Goal: Information Seeking & Learning: Find specific fact

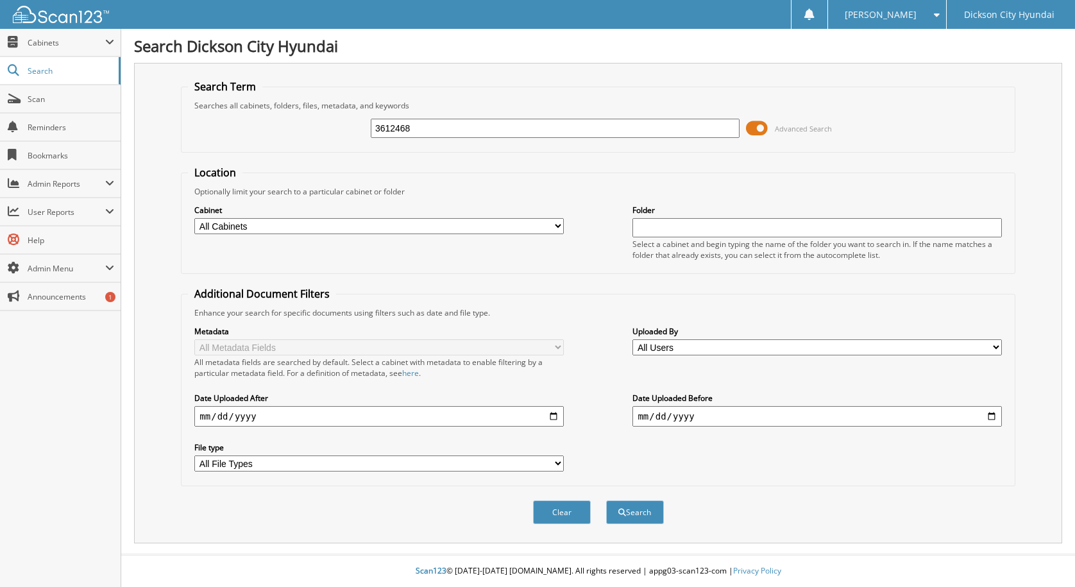
type input "3612468"
click at [606, 500] on button "Search" at bounding box center [635, 512] width 58 height 24
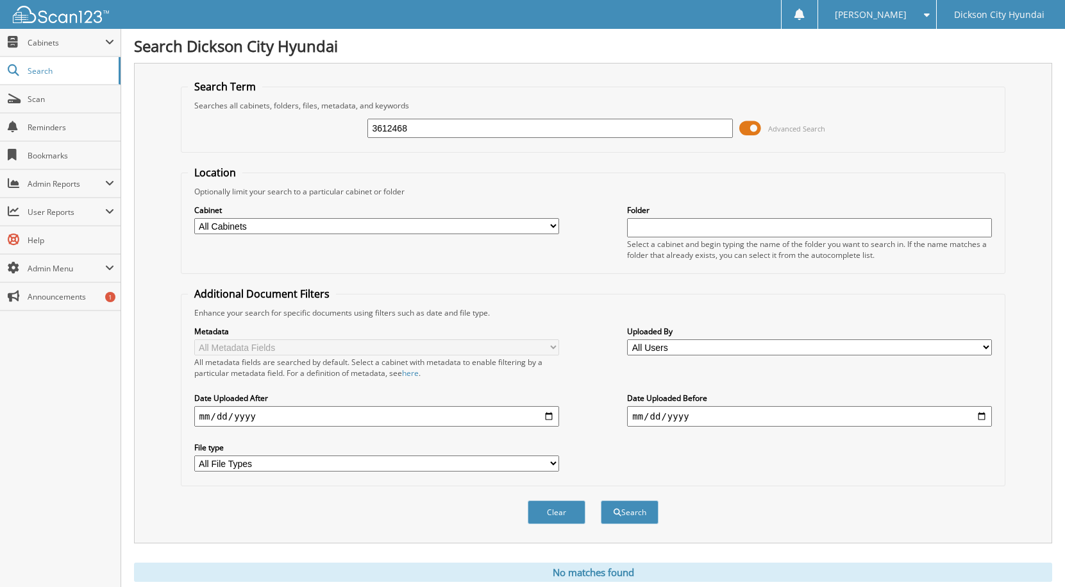
click at [412, 127] on input "3612468" at bounding box center [550, 128] width 365 height 19
type input "3612468"
click at [601, 500] on button "Search" at bounding box center [630, 512] width 58 height 24
click at [377, 129] on input "3612468" at bounding box center [550, 128] width 365 height 19
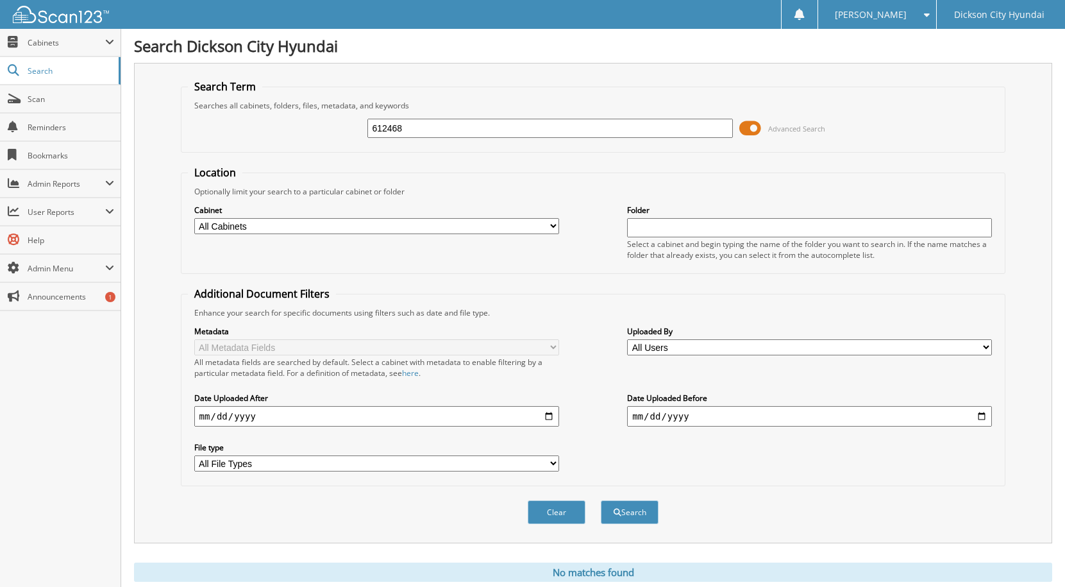
type input "612468"
click at [601, 500] on button "Search" at bounding box center [630, 512] width 58 height 24
click at [423, 126] on input "612468" at bounding box center [550, 128] width 365 height 19
click at [424, 126] on input "612468" at bounding box center [550, 128] width 365 height 19
type input "3611489"
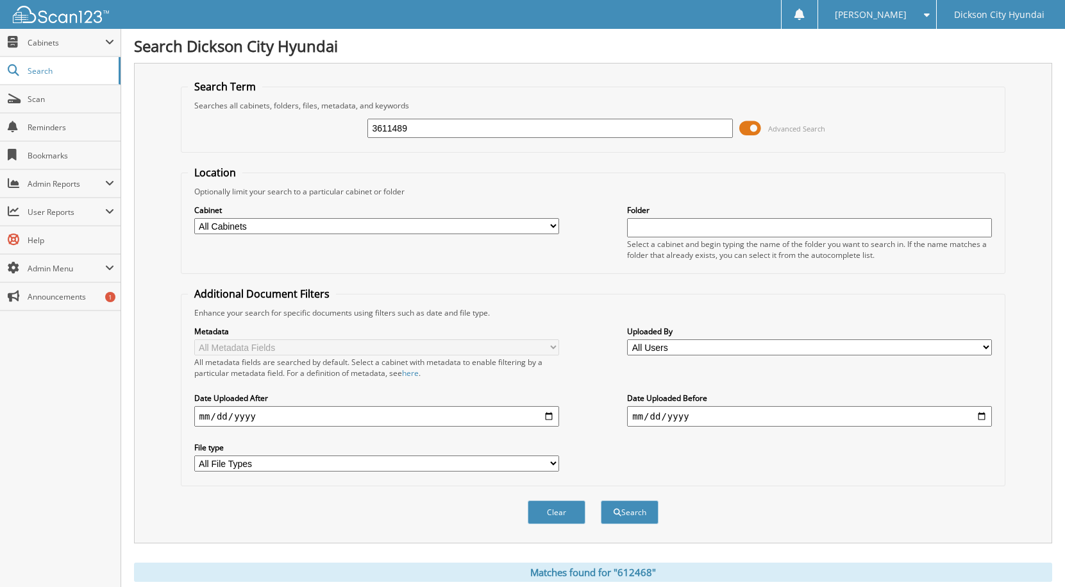
click at [601, 500] on button "Search" at bounding box center [630, 512] width 58 height 24
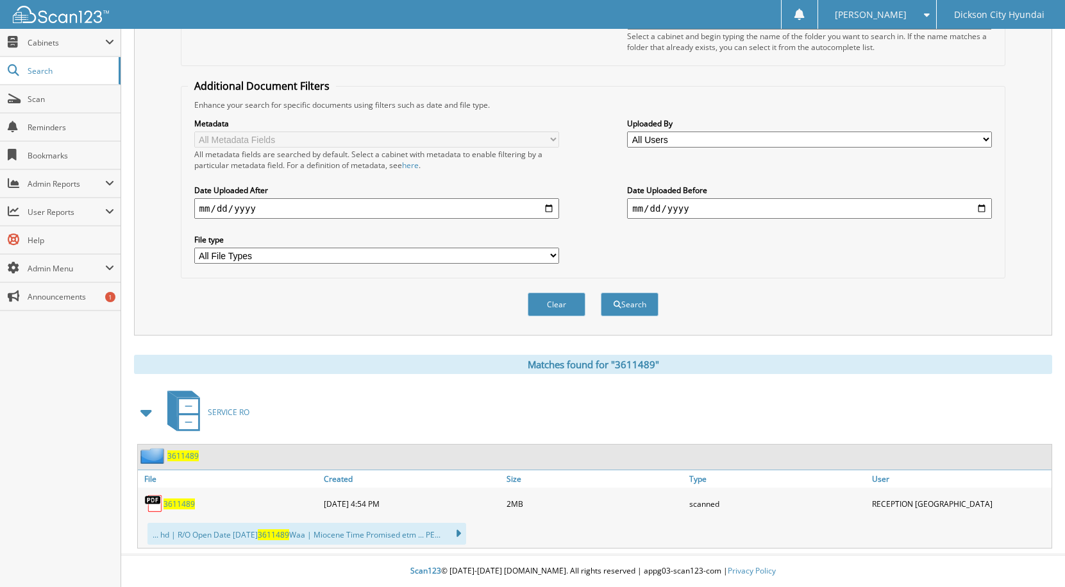
click at [174, 507] on span "3611489" at bounding box center [179, 503] width 31 height 11
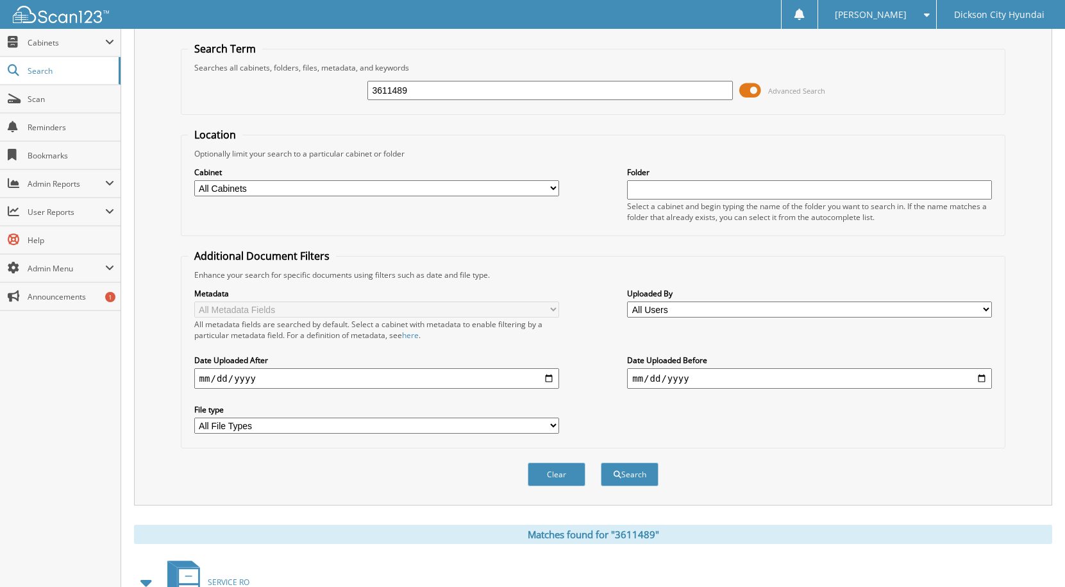
scroll to position [0, 0]
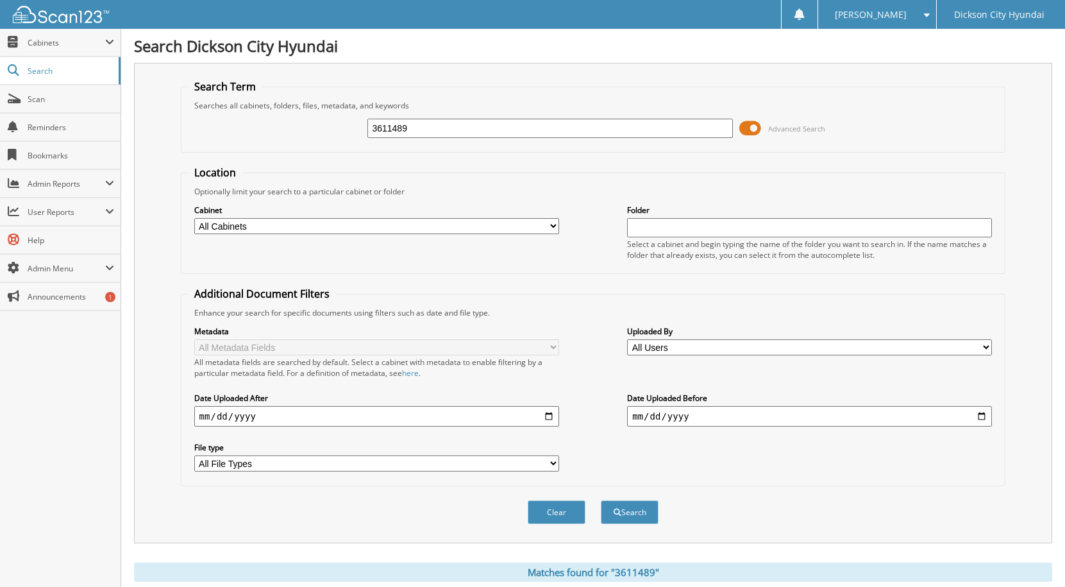
click at [476, 108] on div "Searches all cabinets, folders, files, metadata, and keywords" at bounding box center [593, 105] width 811 height 11
click at [464, 131] on input "3611489" at bounding box center [550, 128] width 365 height 19
type input "3611102"
click at [601, 500] on button "Search" at bounding box center [630, 512] width 58 height 24
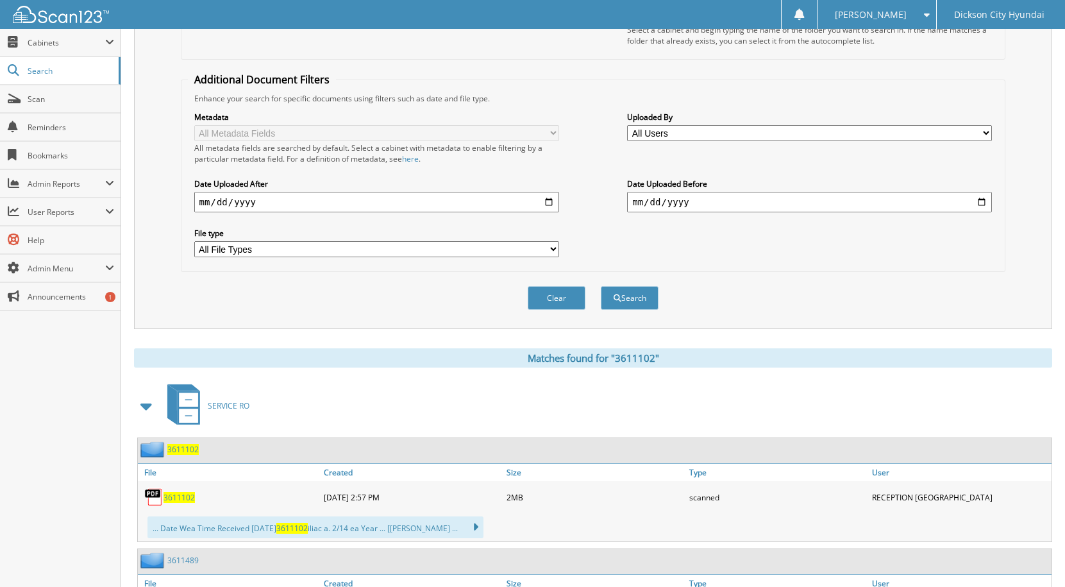
scroll to position [257, 0]
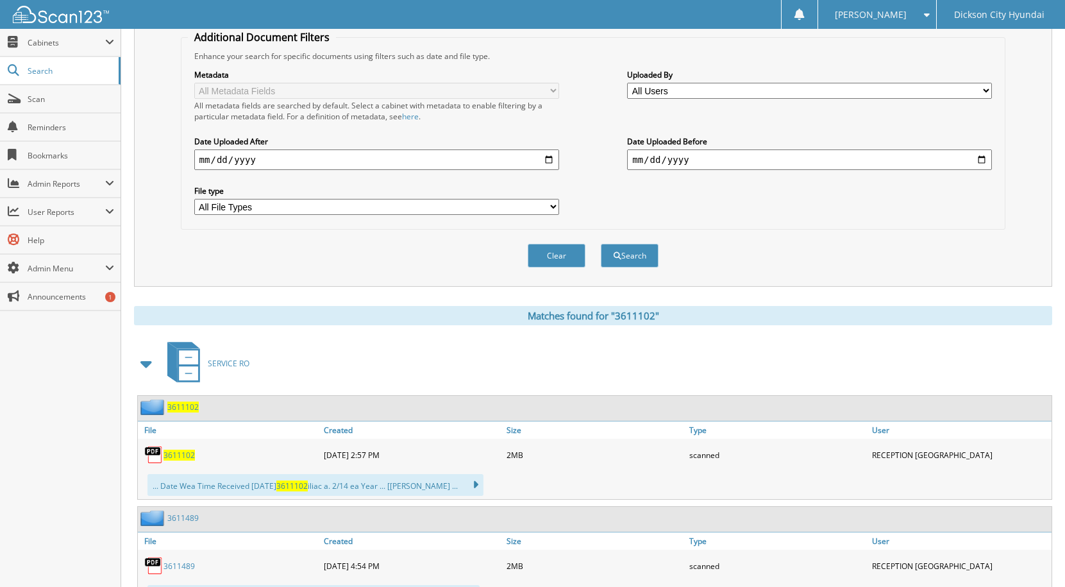
click at [177, 453] on span "3611102" at bounding box center [179, 455] width 31 height 11
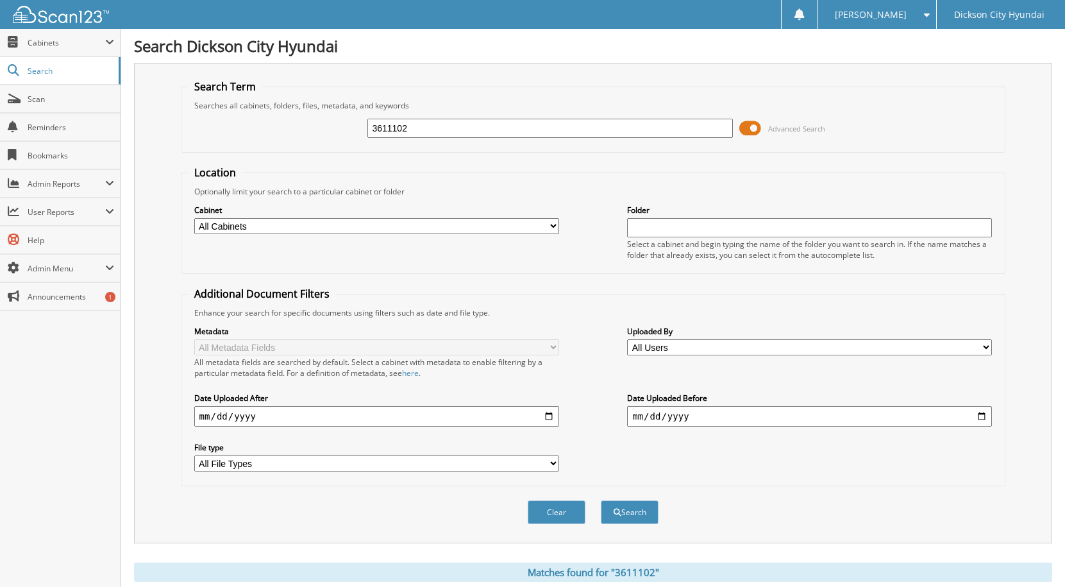
click at [488, 130] on input "3611102" at bounding box center [550, 128] width 365 height 19
type input "3609610"
click at [601, 500] on button "Search" at bounding box center [630, 512] width 58 height 24
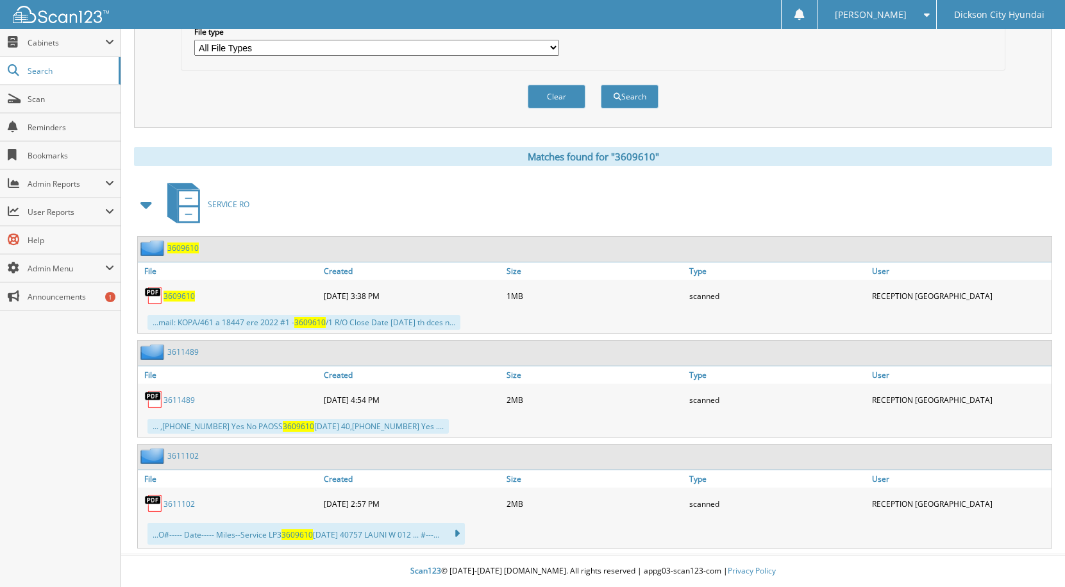
click at [186, 299] on span "3609610" at bounding box center [179, 296] width 31 height 11
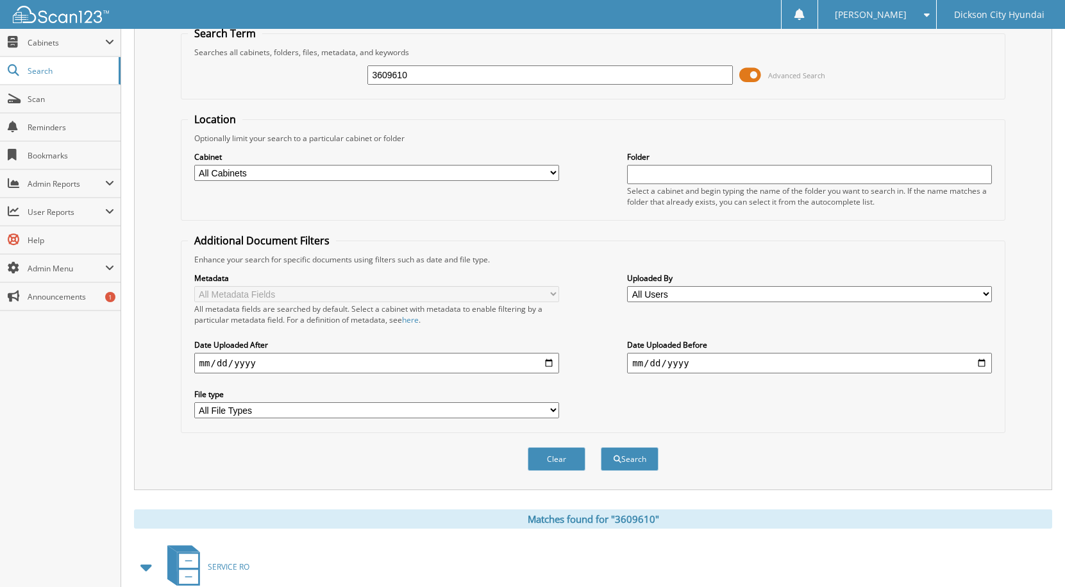
scroll to position [0, 0]
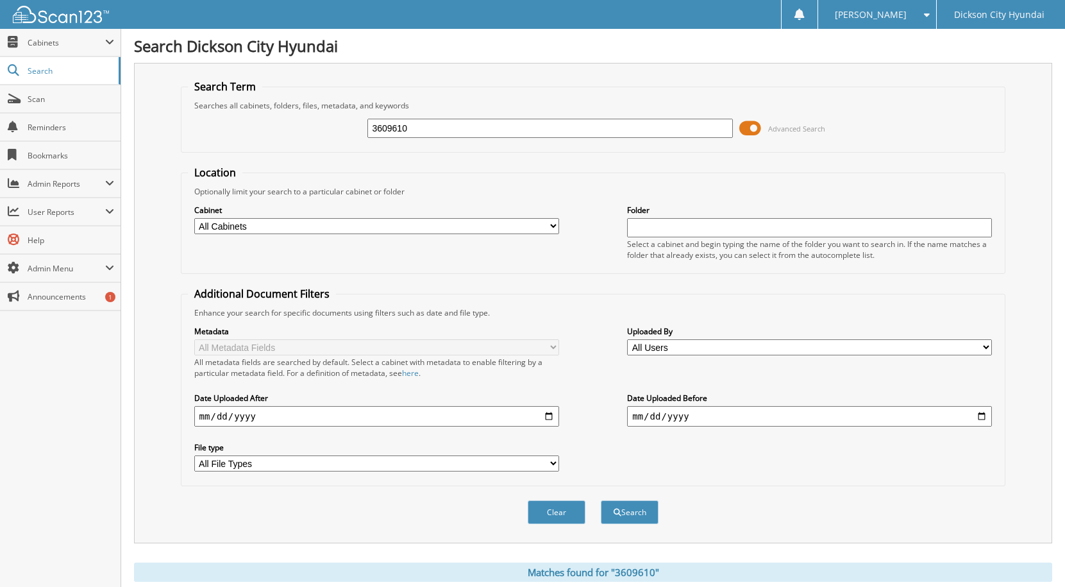
click at [447, 129] on input "3609610" at bounding box center [550, 128] width 365 height 19
click at [447, 128] on input "3609610" at bounding box center [550, 128] width 365 height 19
type input "612468"
click at [601, 500] on button "Search" at bounding box center [630, 512] width 58 height 24
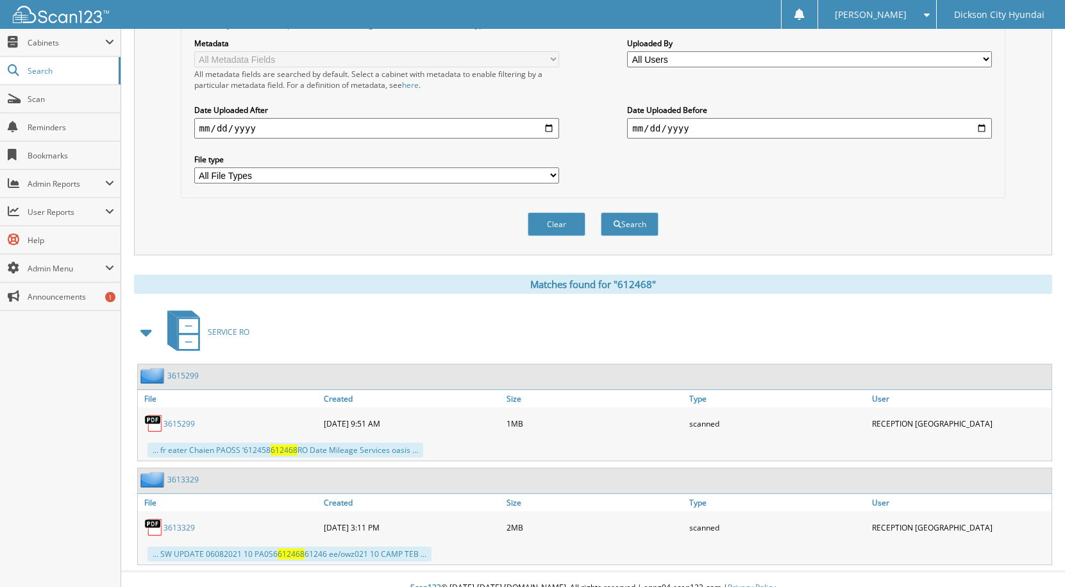
scroll to position [305, 0]
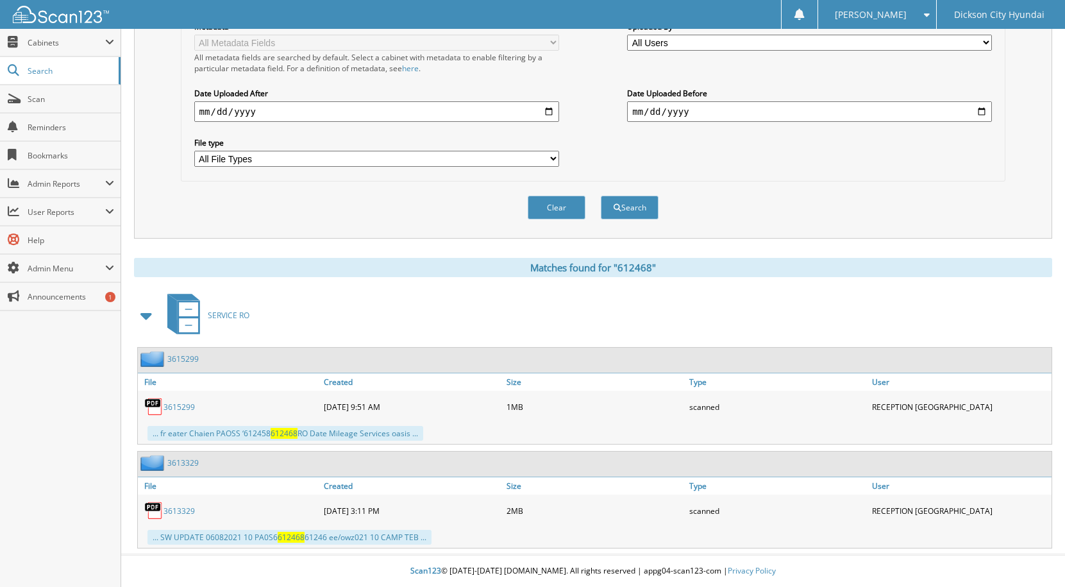
click at [181, 407] on link "3615299" at bounding box center [179, 407] width 31 height 11
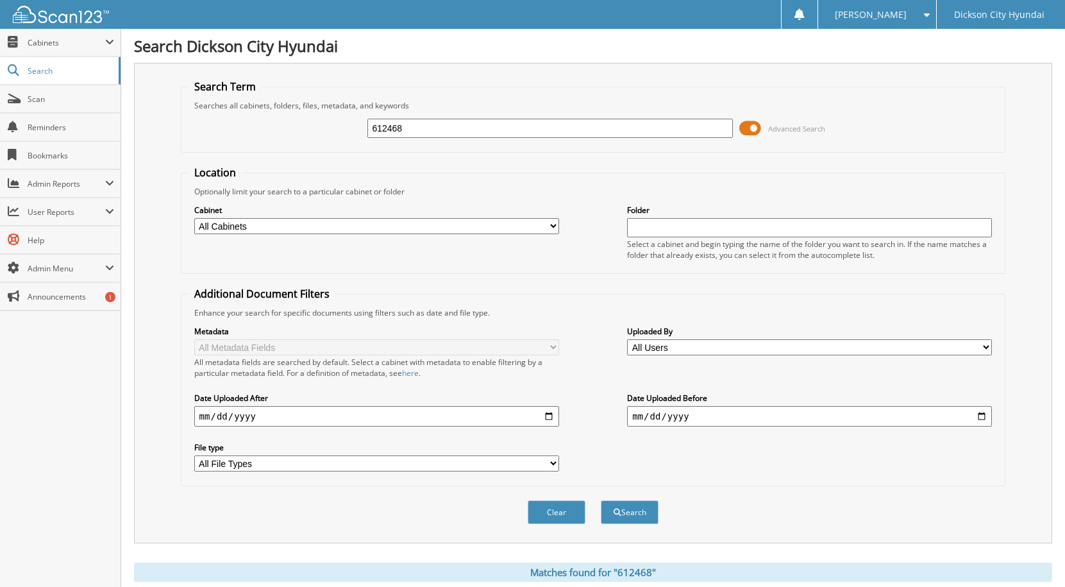
click at [549, 132] on input "612468" at bounding box center [550, 128] width 365 height 19
type input "NU347543"
click at [601, 500] on button "Search" at bounding box center [630, 512] width 58 height 24
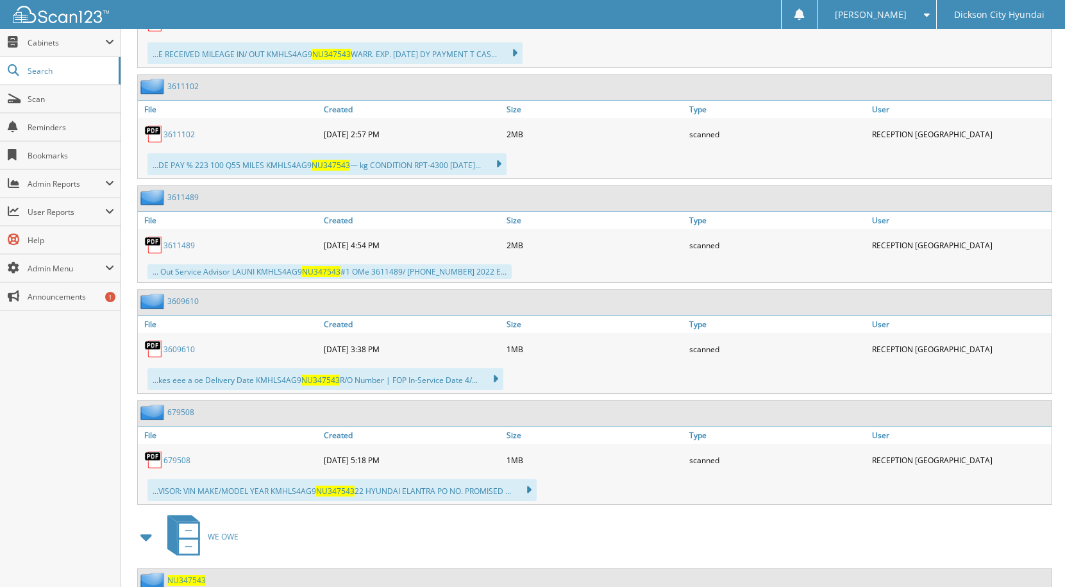
scroll to position [872, 0]
